Goal: Task Accomplishment & Management: Manage account settings

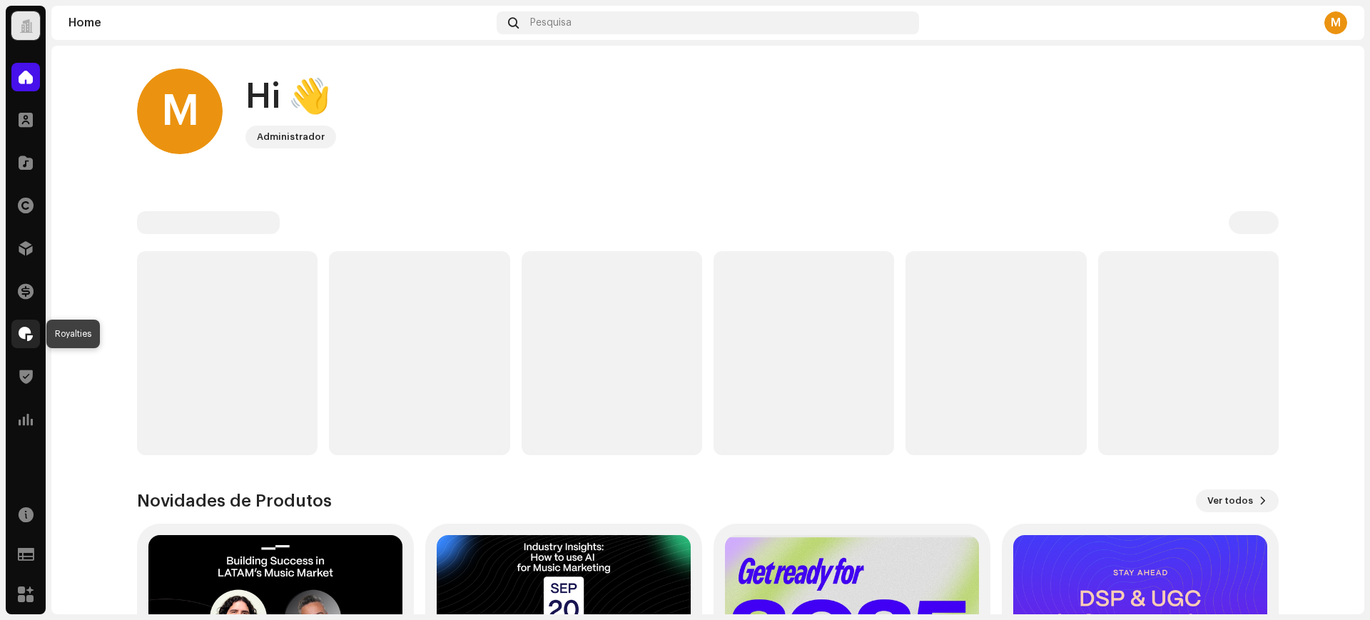
click at [24, 344] on div at bounding box center [25, 334] width 29 height 29
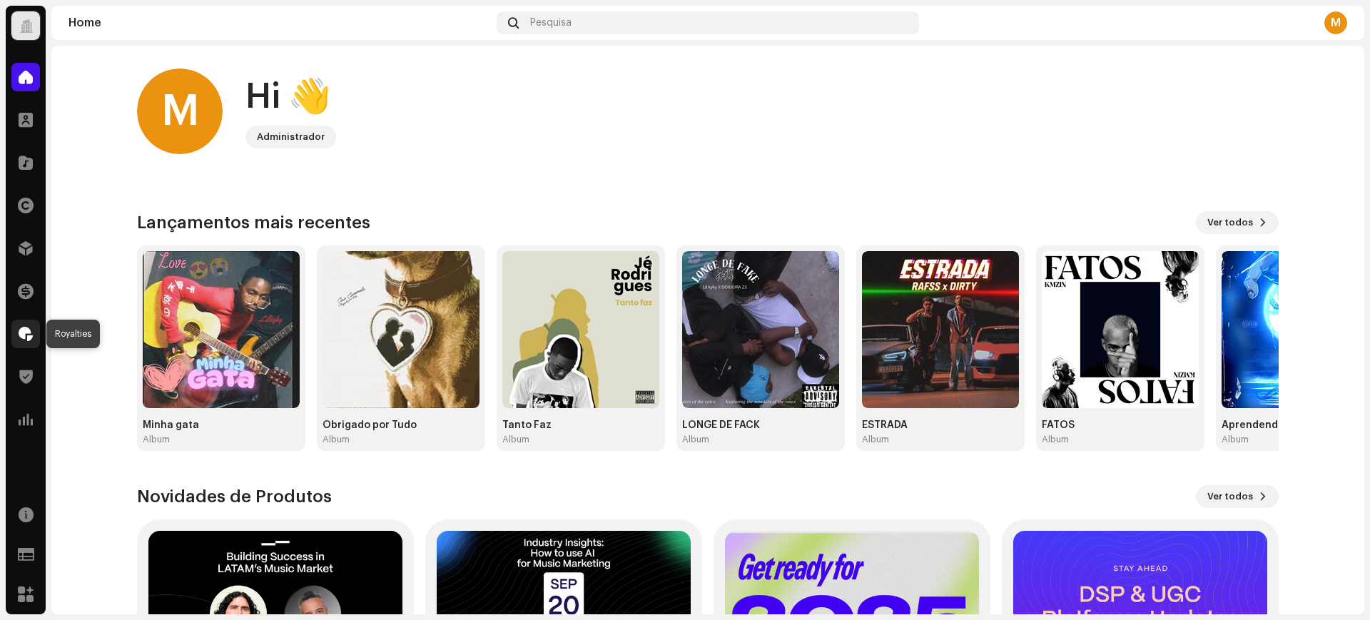
click at [36, 333] on div at bounding box center [25, 334] width 29 height 29
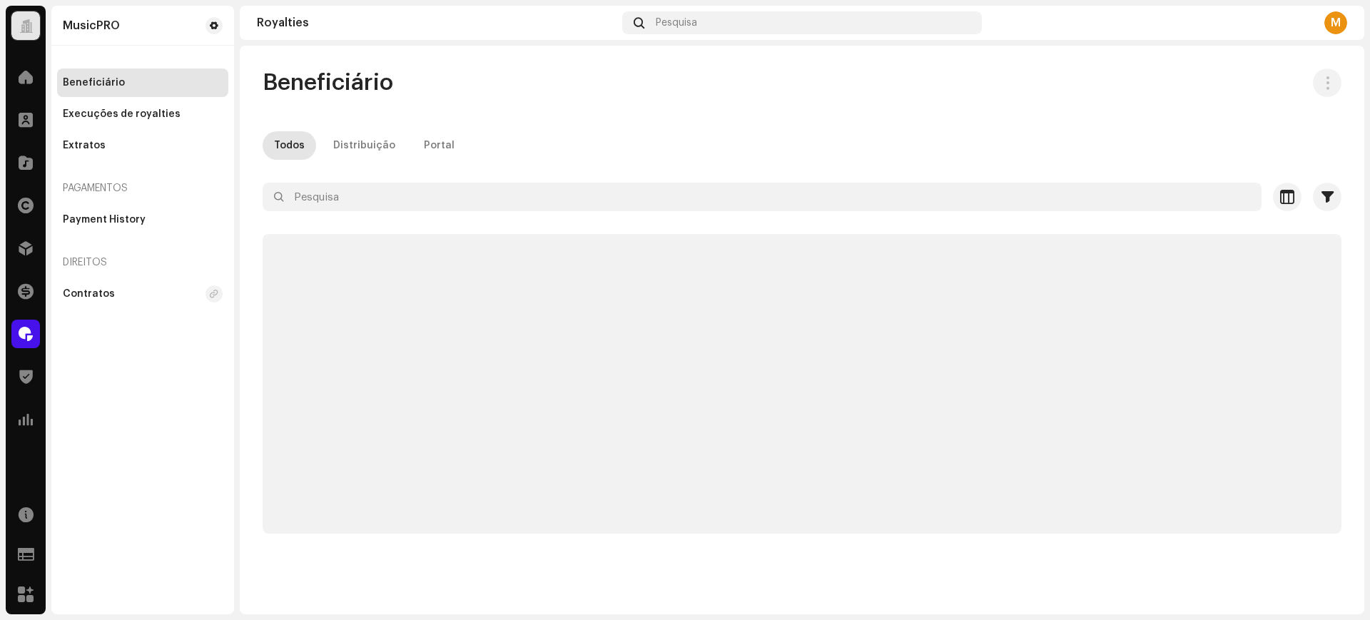
click at [486, 176] on div "Beneficiário Todos Distribuição Portal Selecionado 0 Selecionar todos Opções Fi…" at bounding box center [802, 300] width 1124 height 465
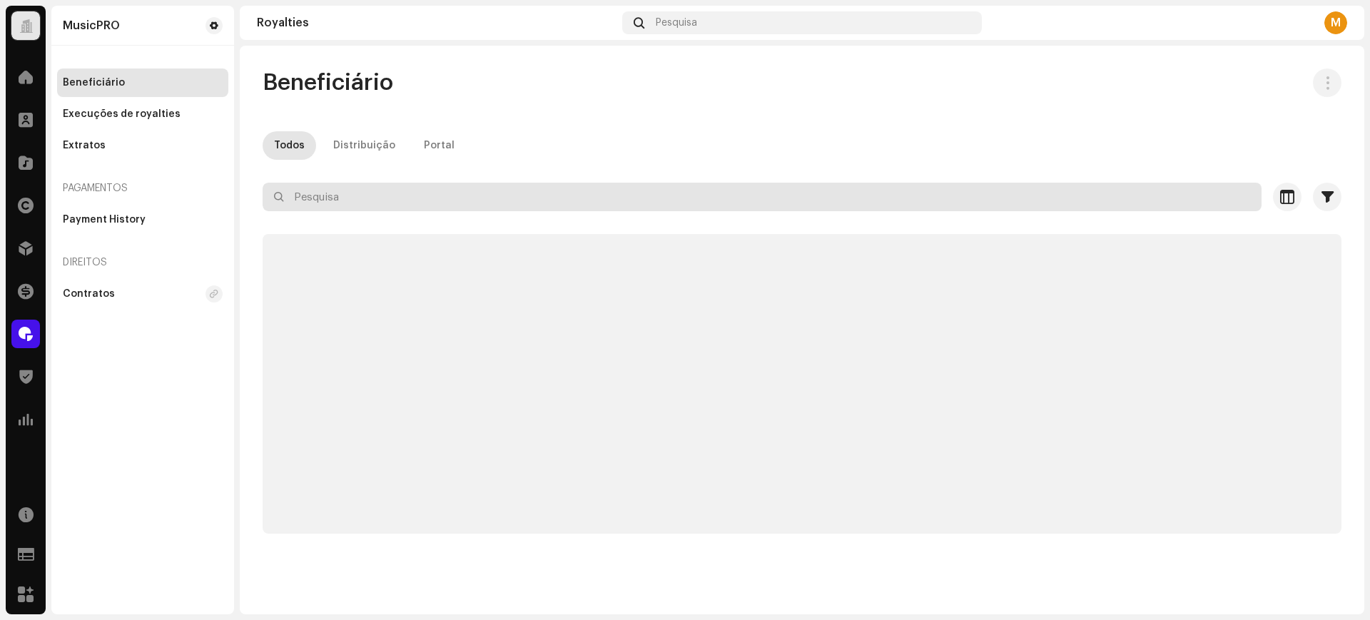
click at [480, 187] on input "text" at bounding box center [761, 197] width 999 height 29
paste input "PATINHAS DO GRAVE"
type input "PATINHAS DO GRAVE"
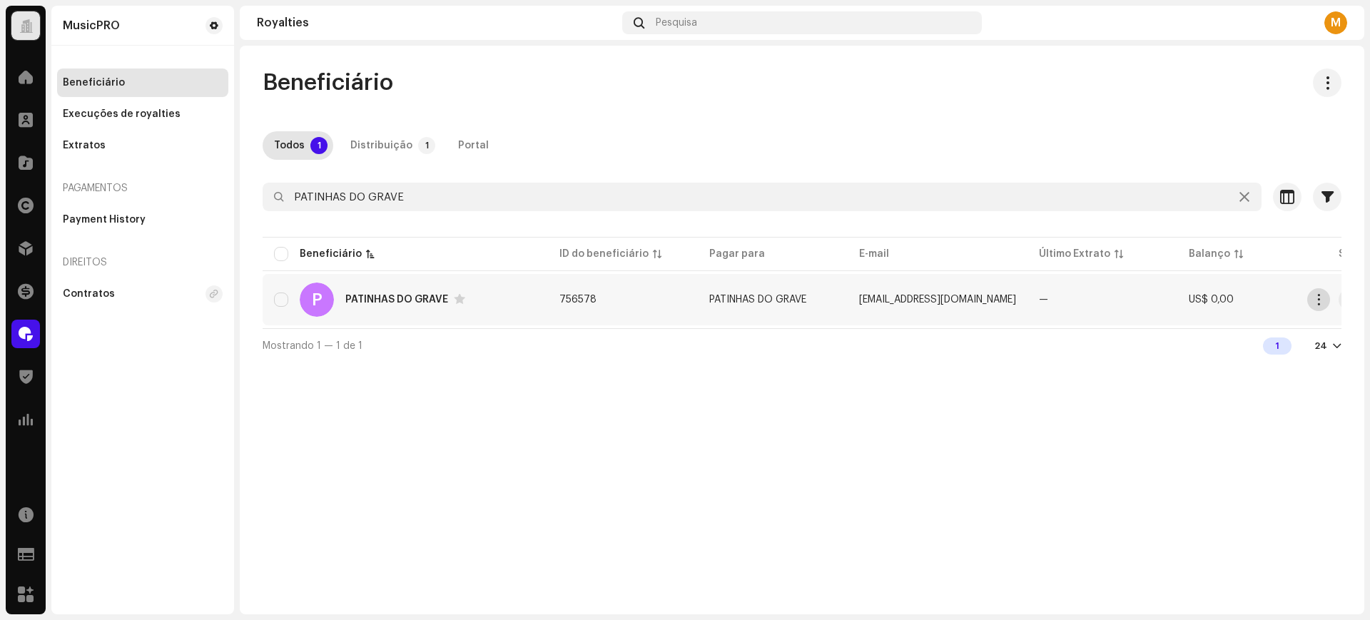
click at [1317, 300] on span "button" at bounding box center [1318, 299] width 11 height 11
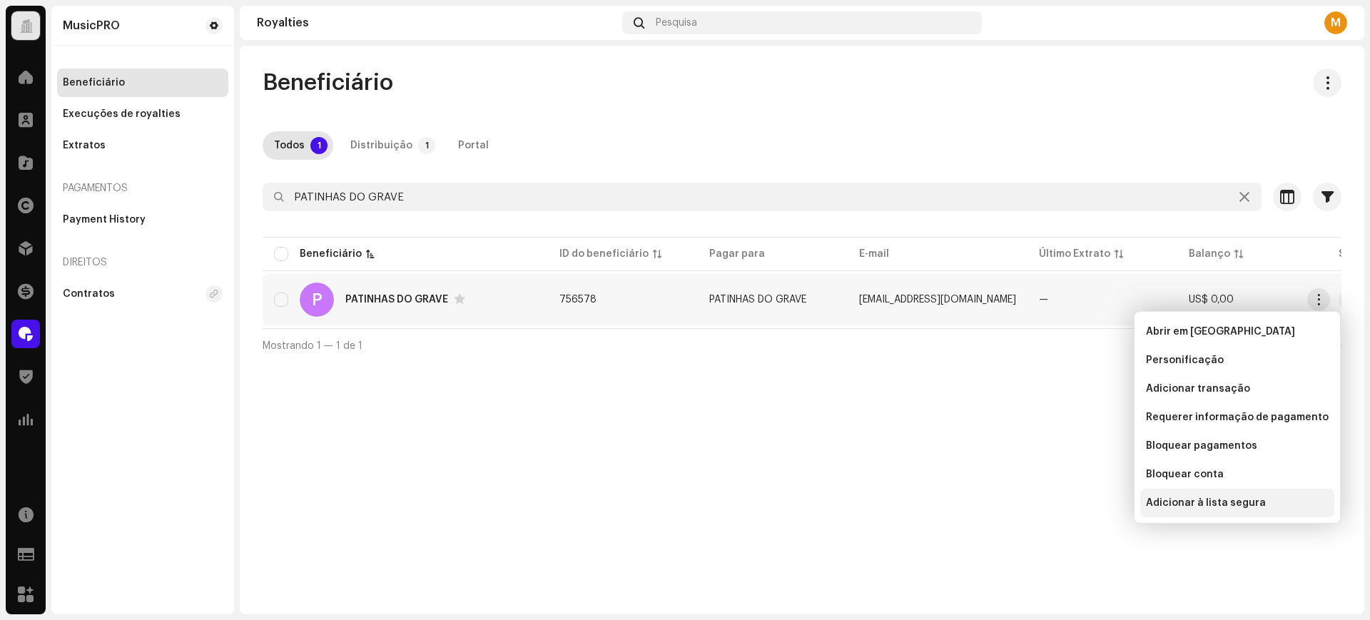
click at [1221, 494] on div "Adicionar à lista segura" at bounding box center [1237, 503] width 194 height 29
